Goal: Transaction & Acquisition: Purchase product/service

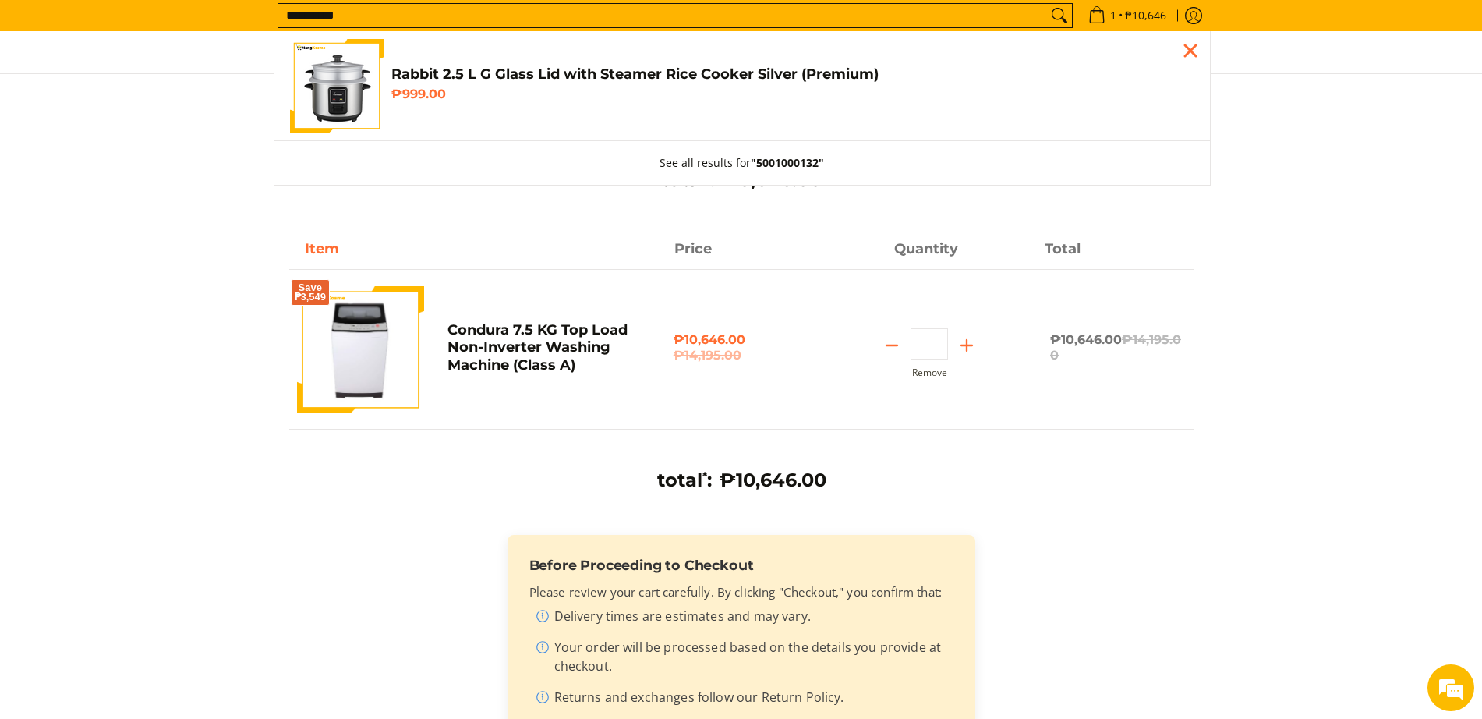
type input "**********"
click at [346, 94] on img "Customer Navigation" at bounding box center [337, 86] width 94 height 94
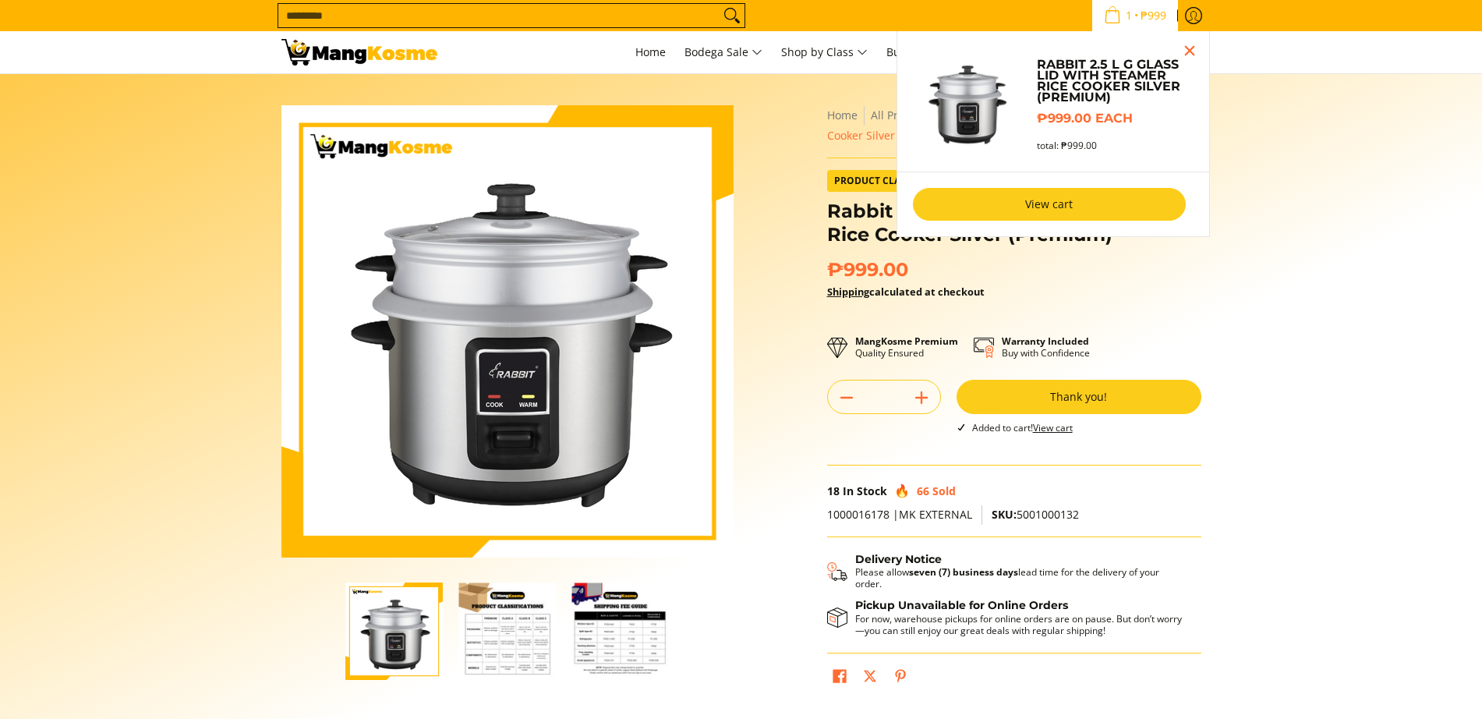
click at [1058, 206] on link "View cart" at bounding box center [1049, 204] width 273 height 33
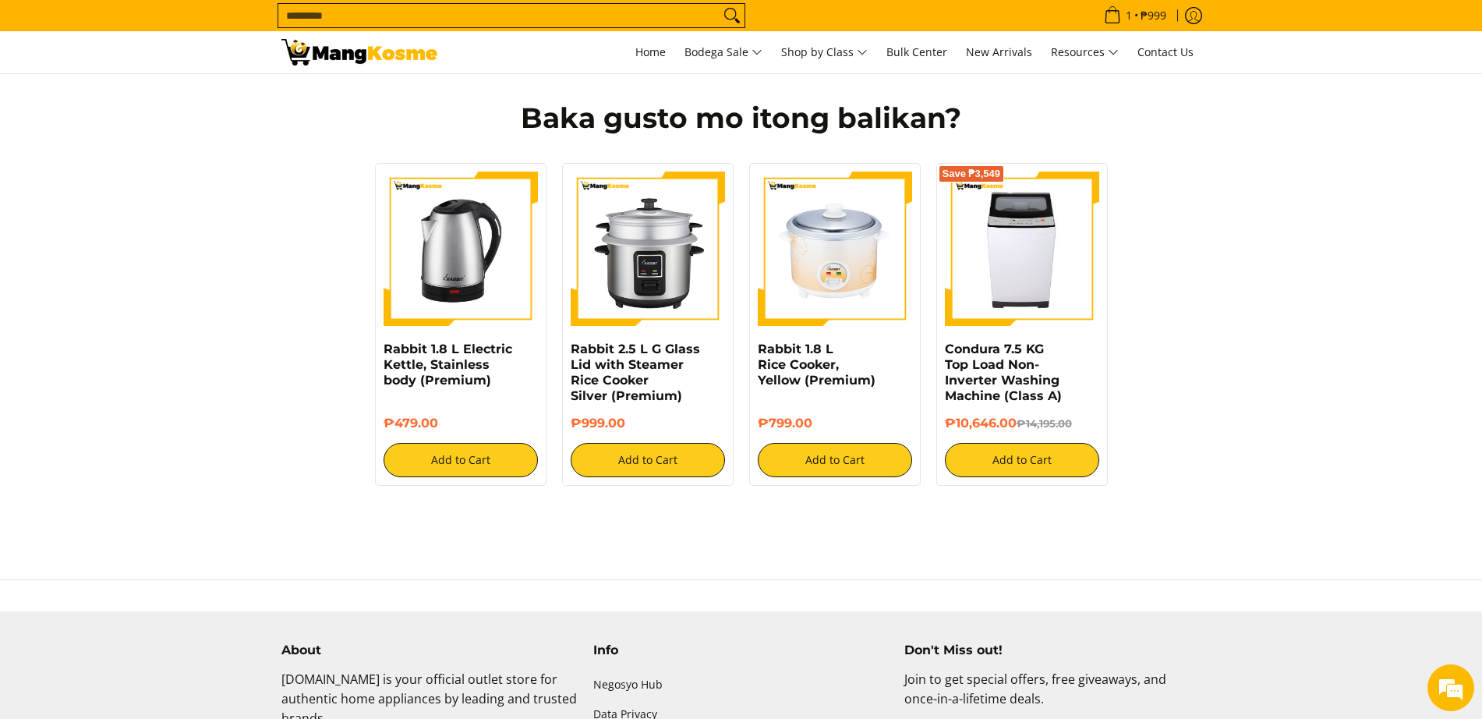
scroll to position [487, 0]
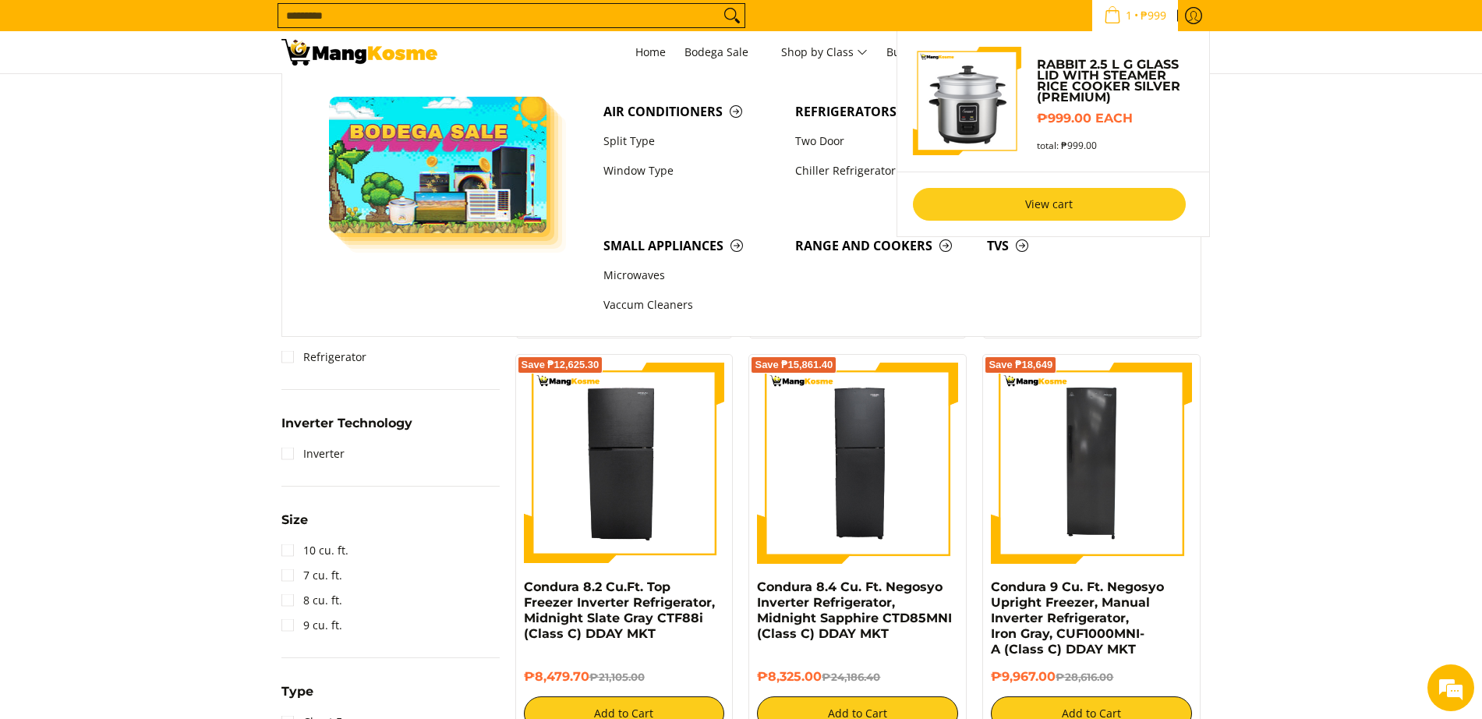
scroll to position [325, 0]
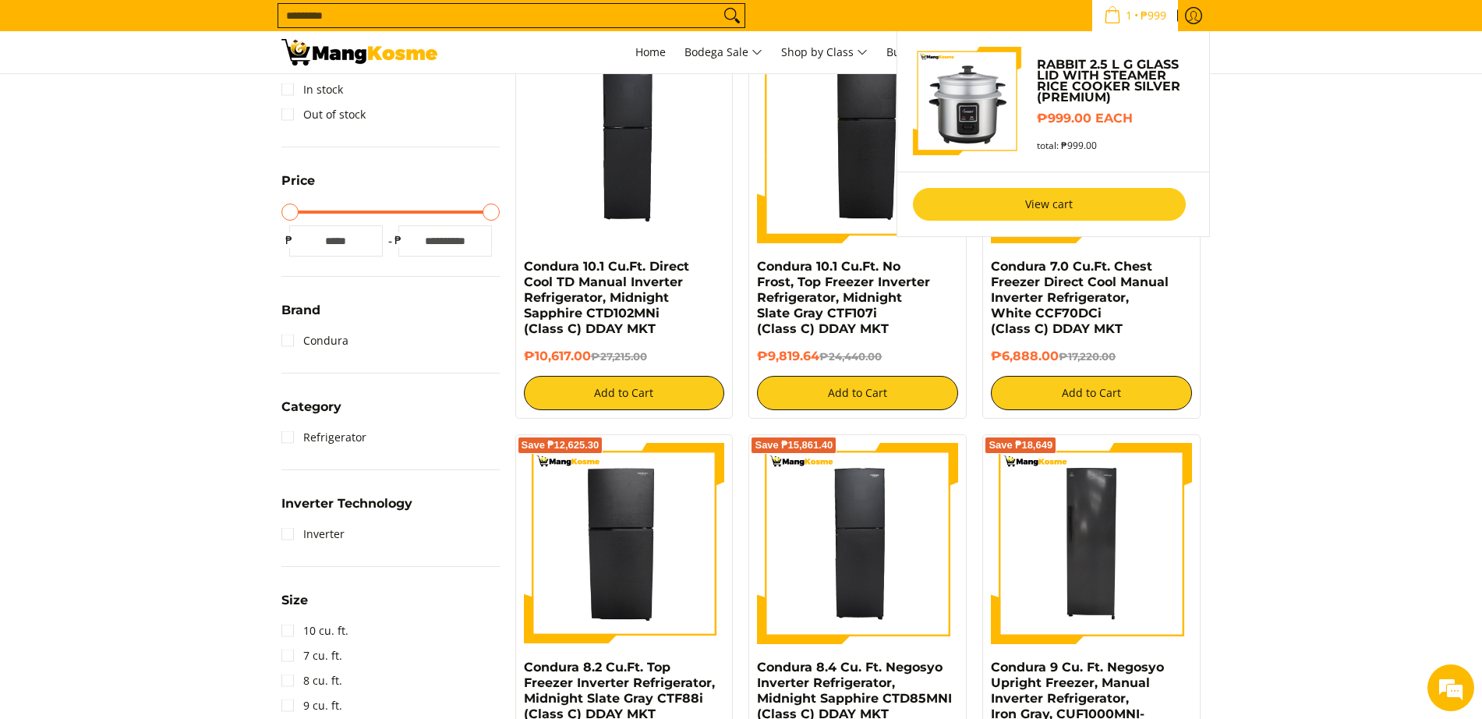
click at [1108, 201] on link "View cart" at bounding box center [1049, 204] width 273 height 33
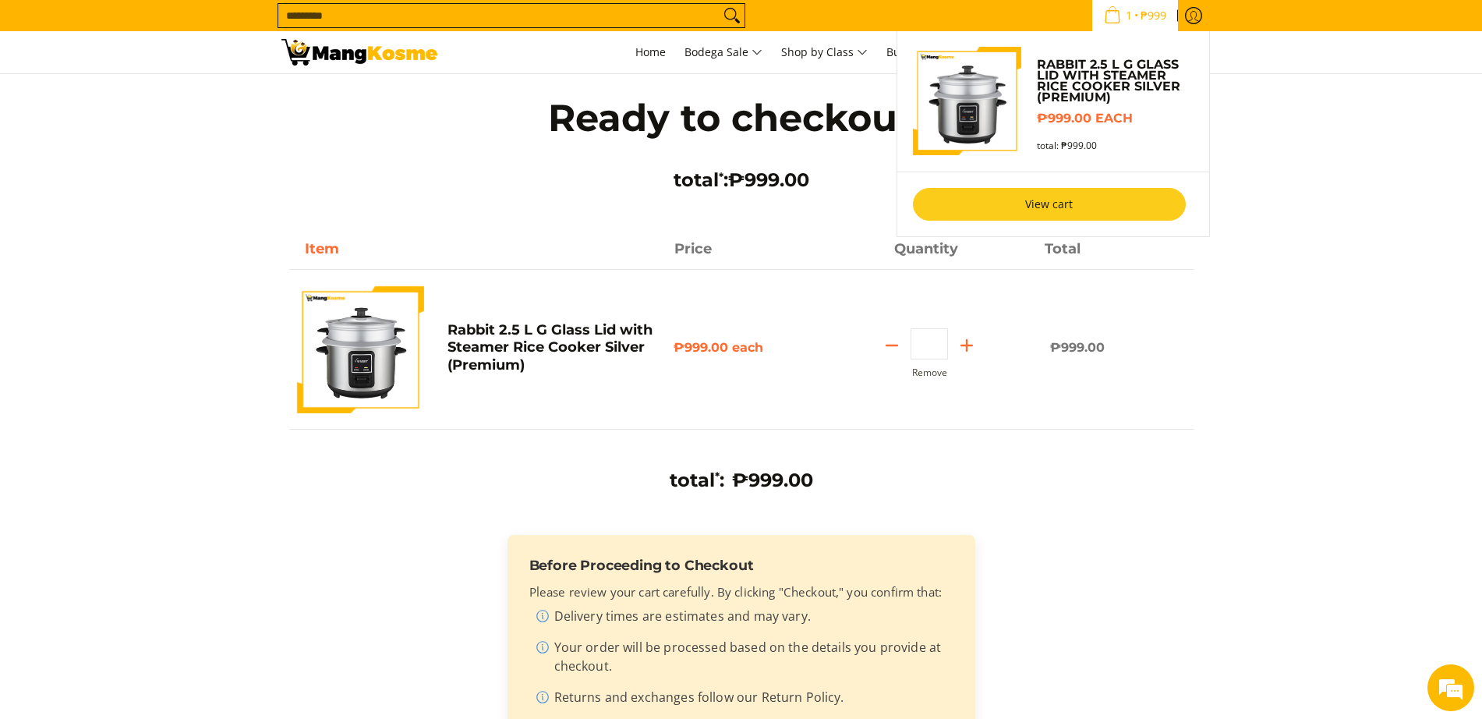
click at [1069, 194] on link "View cart" at bounding box center [1049, 204] width 273 height 33
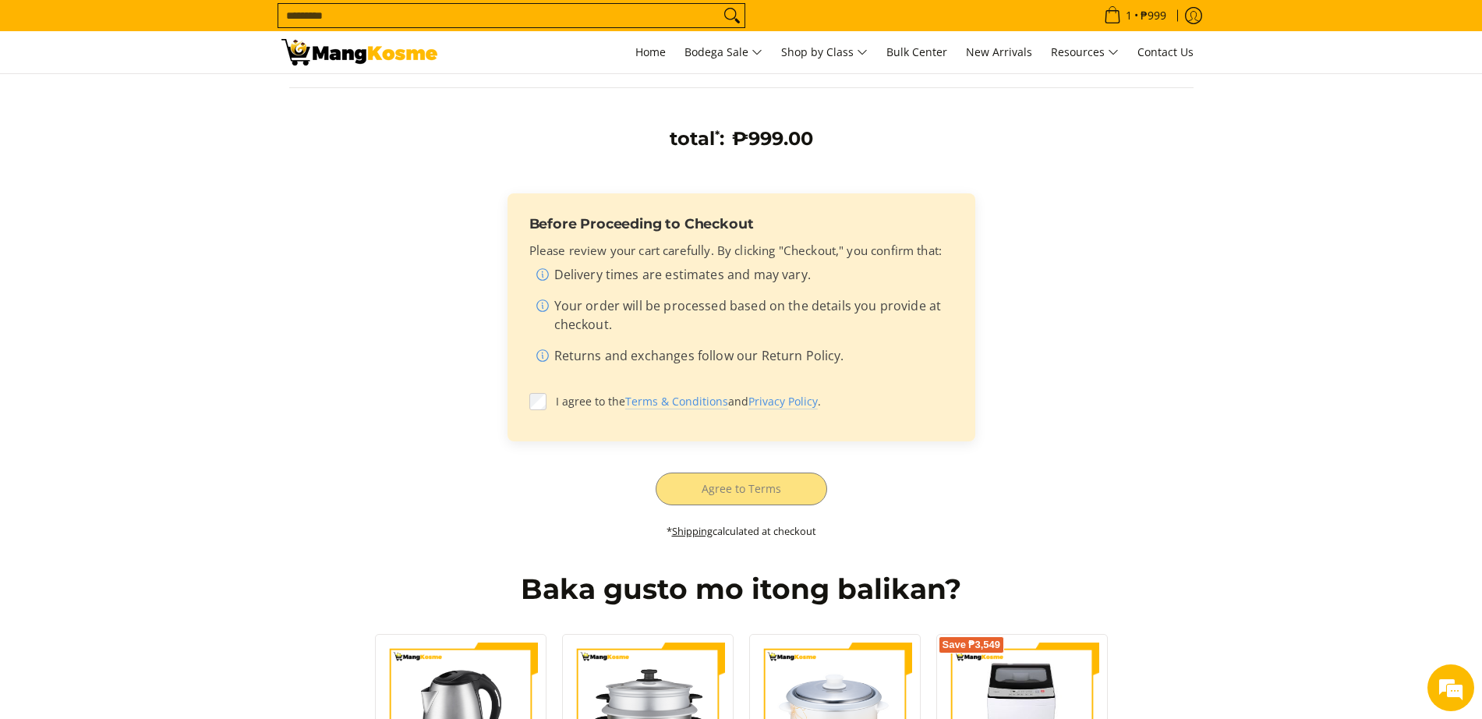
scroll to position [487, 0]
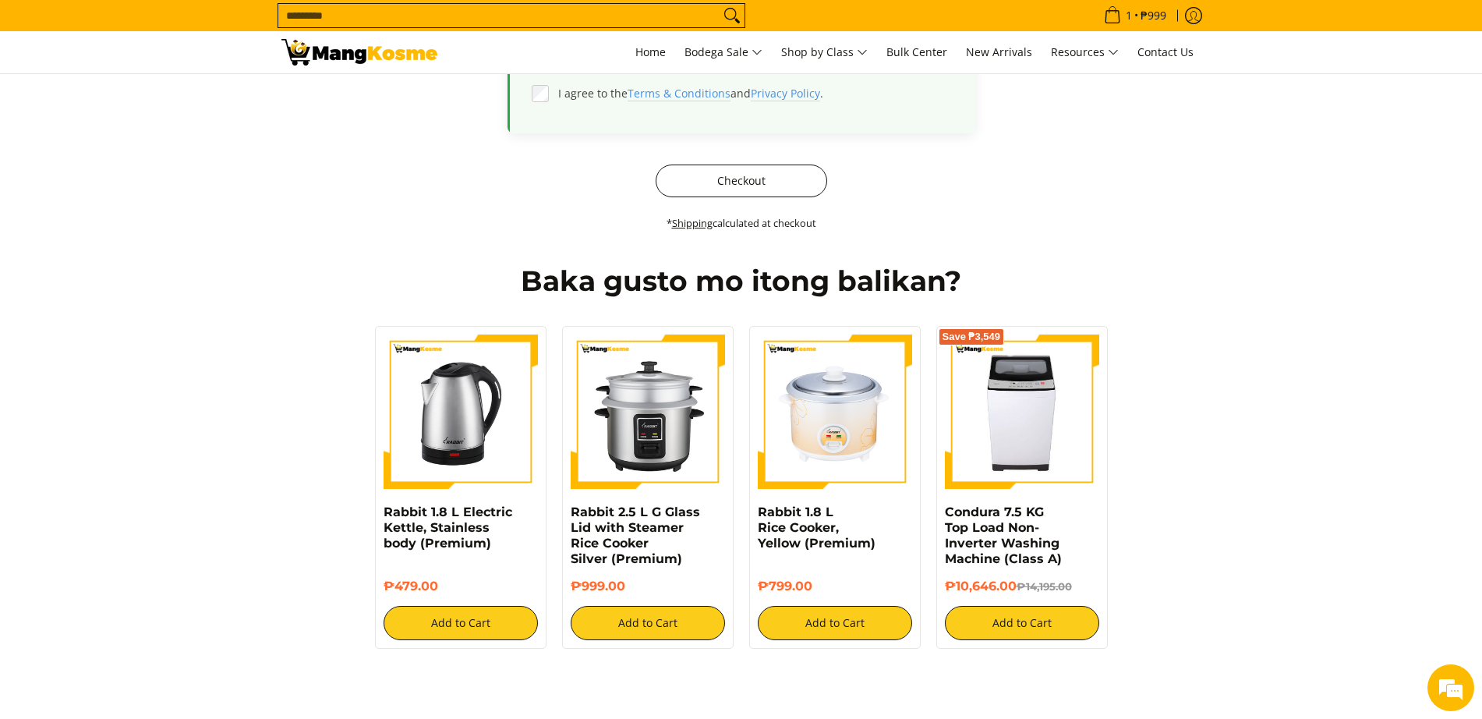
click at [703, 180] on button "Checkout" at bounding box center [741, 180] width 171 height 33
